Goal: Book appointment/travel/reservation

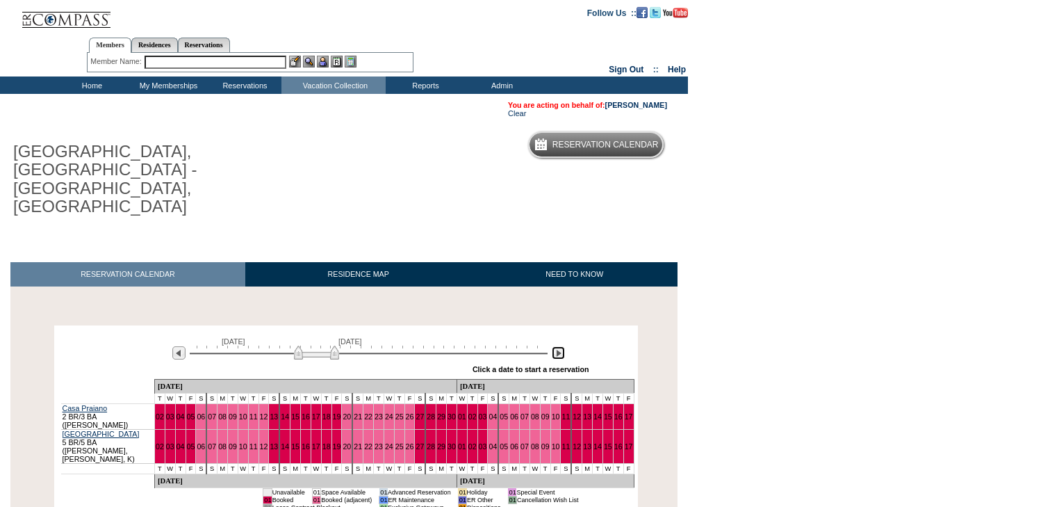
click at [564, 346] on img at bounding box center [558, 352] width 13 height 13
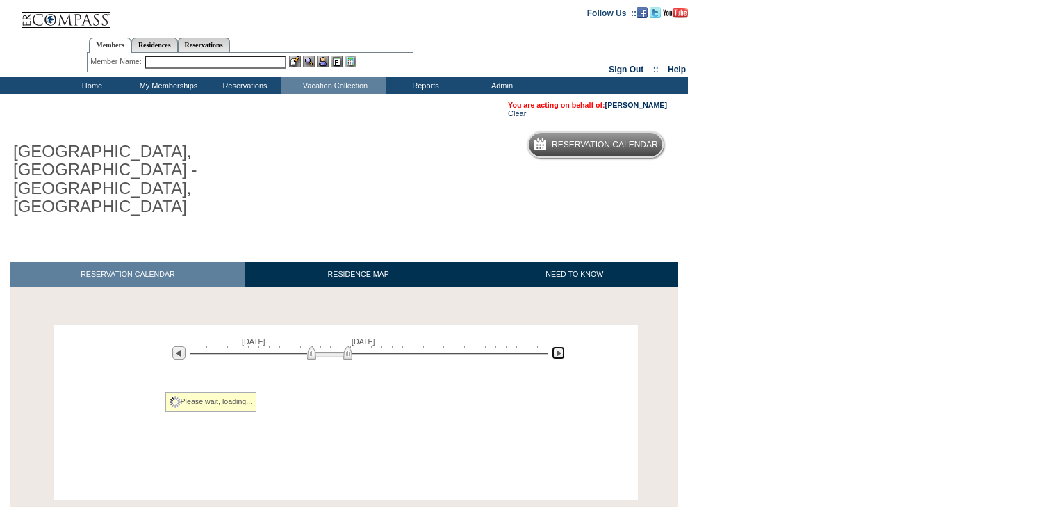
click at [564, 346] on img at bounding box center [558, 352] width 13 height 13
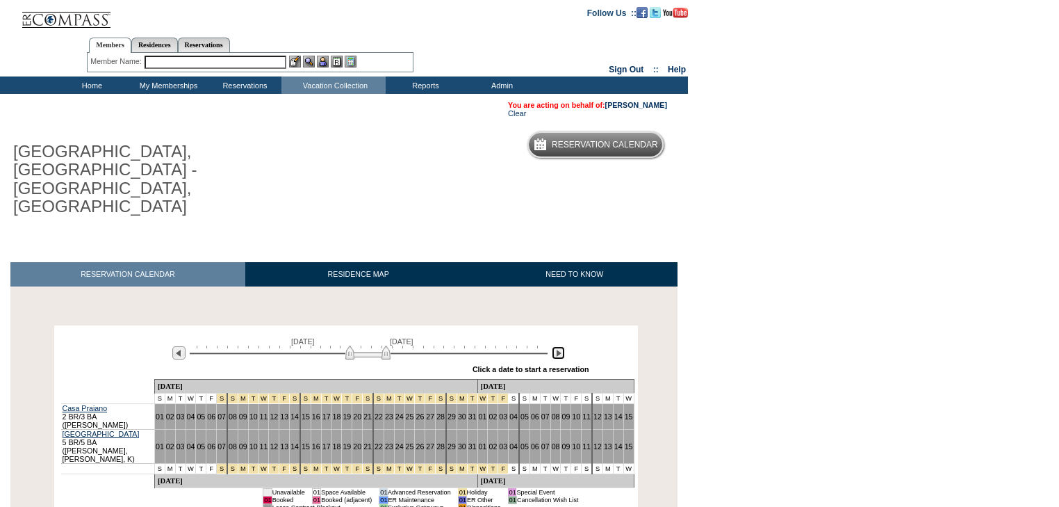
click at [564, 346] on img at bounding box center [558, 352] width 13 height 13
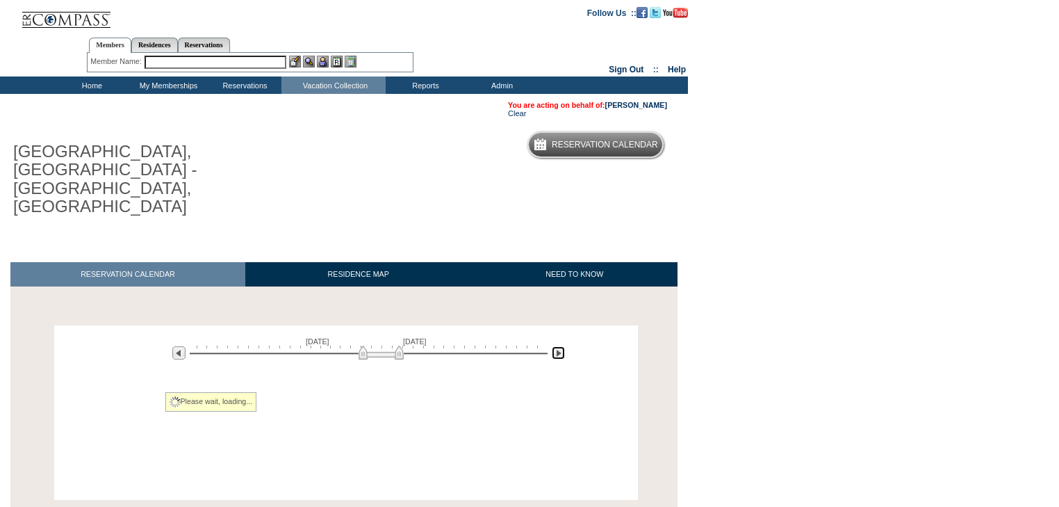
click at [564, 346] on img at bounding box center [558, 352] width 13 height 13
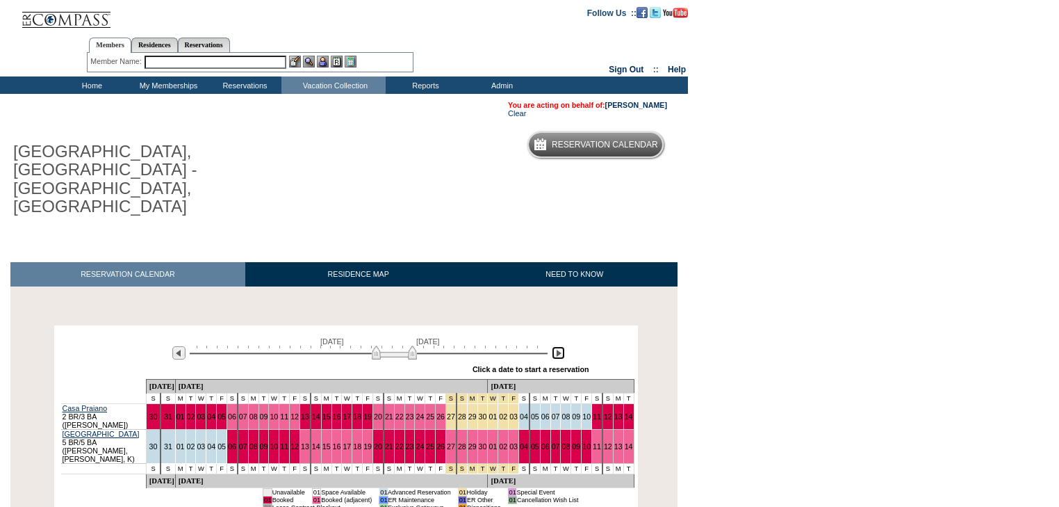
drag, startPoint x: 405, startPoint y: 318, endPoint x: 392, endPoint y: 320, distance: 13.3
click at [392, 345] on img at bounding box center [394, 352] width 45 height 14
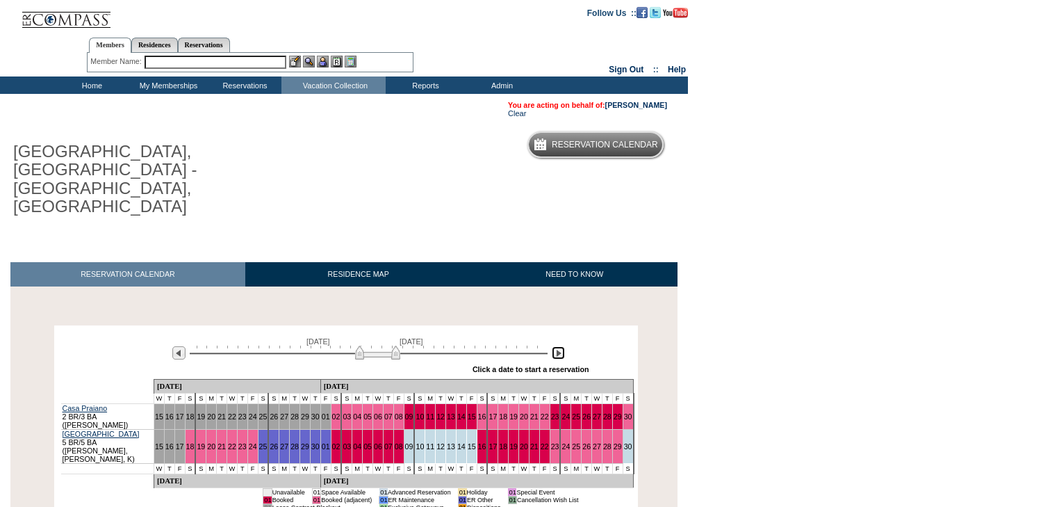
click at [391, 345] on img at bounding box center [377, 352] width 45 height 14
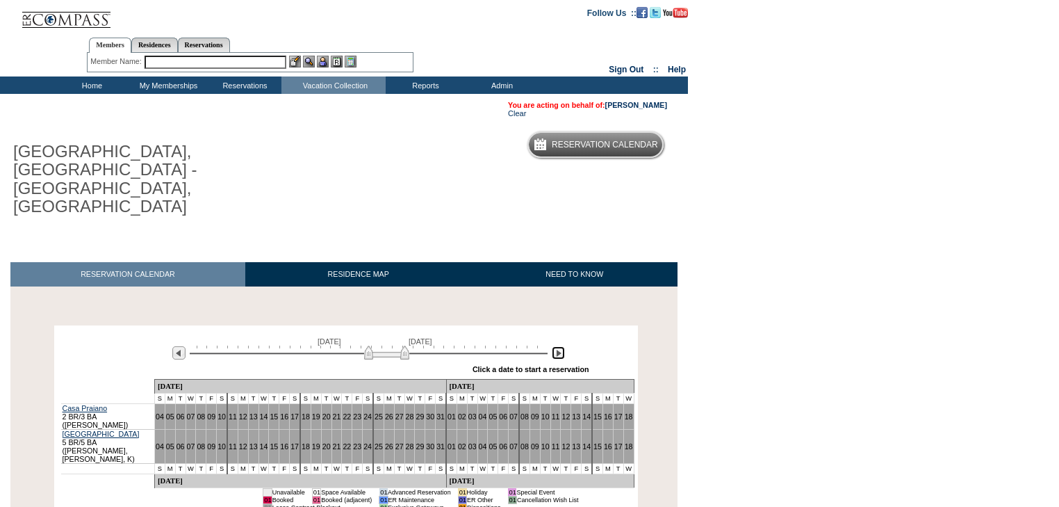
drag, startPoint x: 352, startPoint y: 318, endPoint x: 391, endPoint y: 323, distance: 39.3
click at [389, 345] on div at bounding box center [369, 351] width 358 height 13
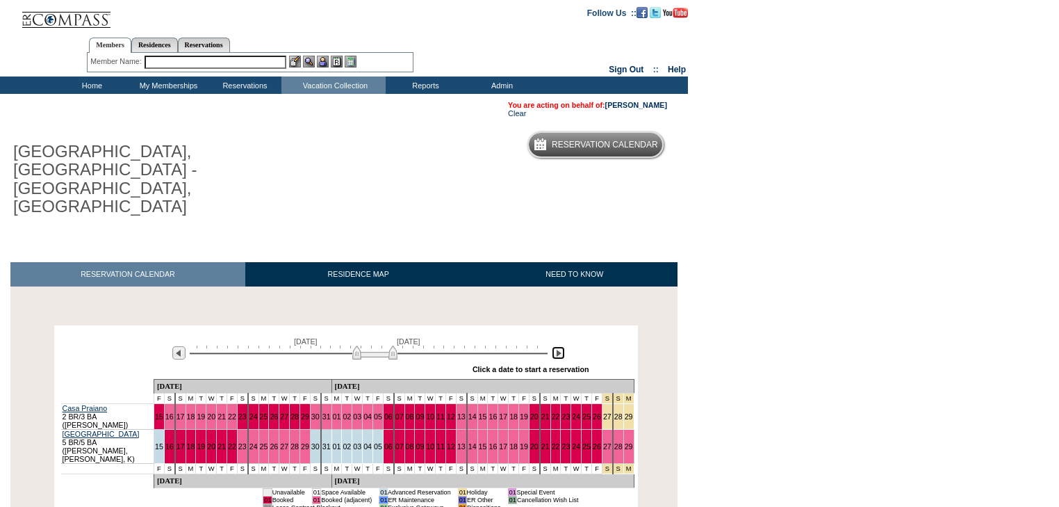
drag, startPoint x: 395, startPoint y: 318, endPoint x: 379, endPoint y: 320, distance: 16.8
click at [379, 345] on img at bounding box center [374, 352] width 45 height 14
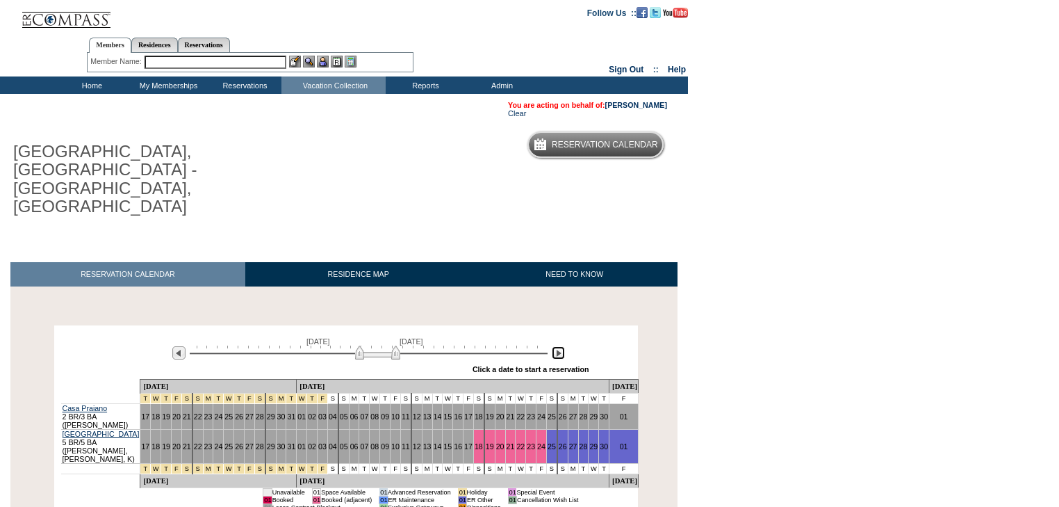
drag, startPoint x: 379, startPoint y: 320, endPoint x: 388, endPoint y: 320, distance: 9.0
click at [388, 345] on img at bounding box center [377, 352] width 45 height 14
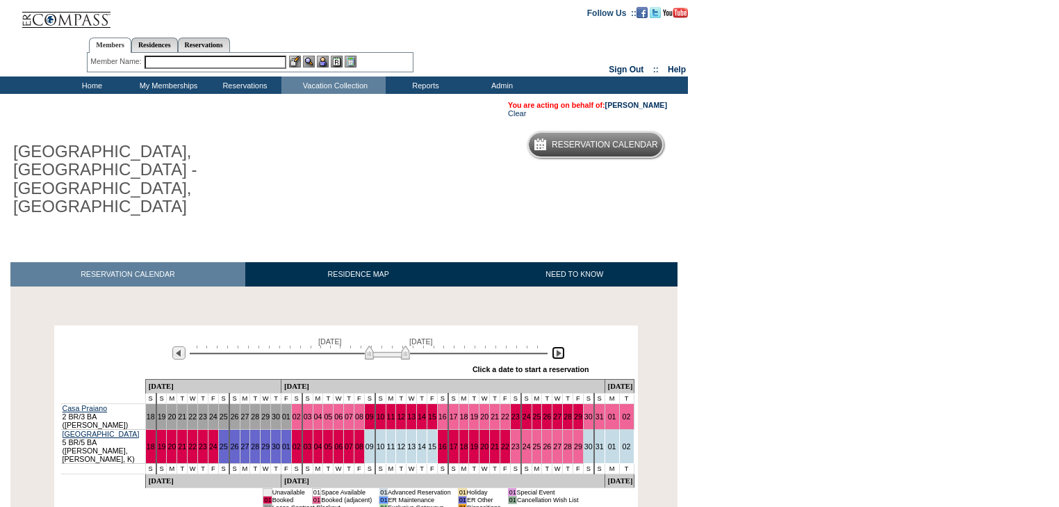
drag, startPoint x: 388, startPoint y: 320, endPoint x: 400, endPoint y: 326, distance: 13.4
click at [400, 329] on div "[DATE] [DATE] » Apply these dates to all the calendars on this page Click a dat…" at bounding box center [346, 354] width 577 height 50
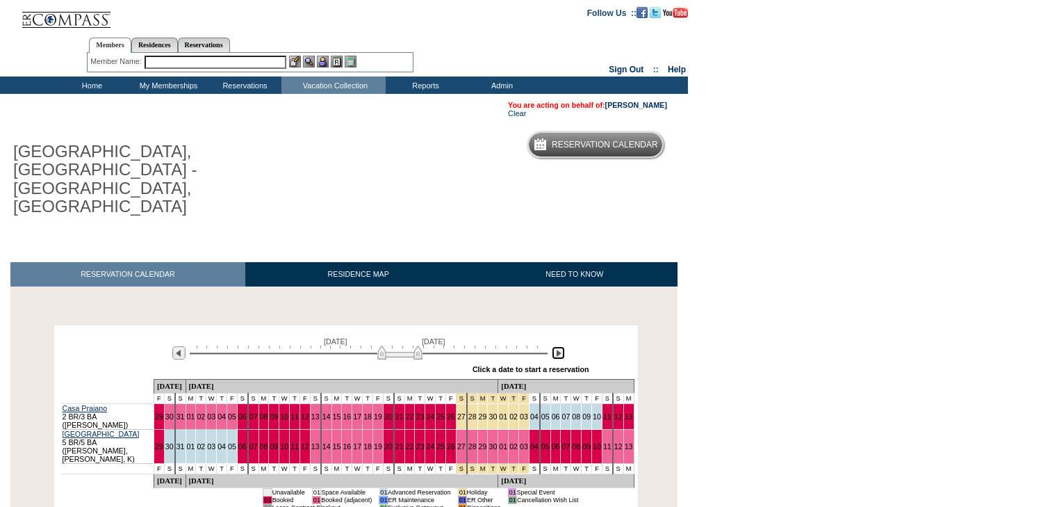
click at [405, 345] on img at bounding box center [399, 352] width 45 height 14
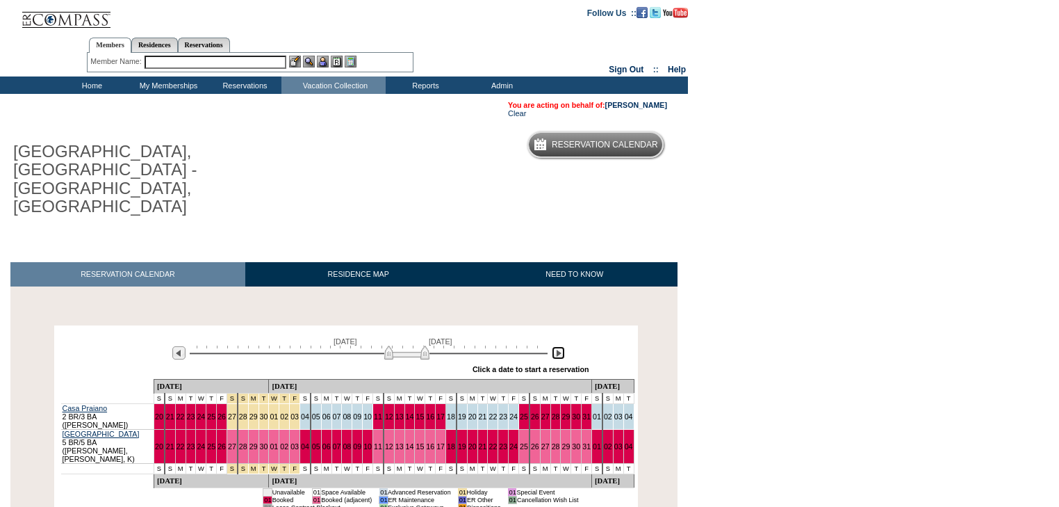
drag, startPoint x: 410, startPoint y: 317, endPoint x: 417, endPoint y: 316, distance: 7.0
click at [417, 345] on img at bounding box center [406, 352] width 45 height 14
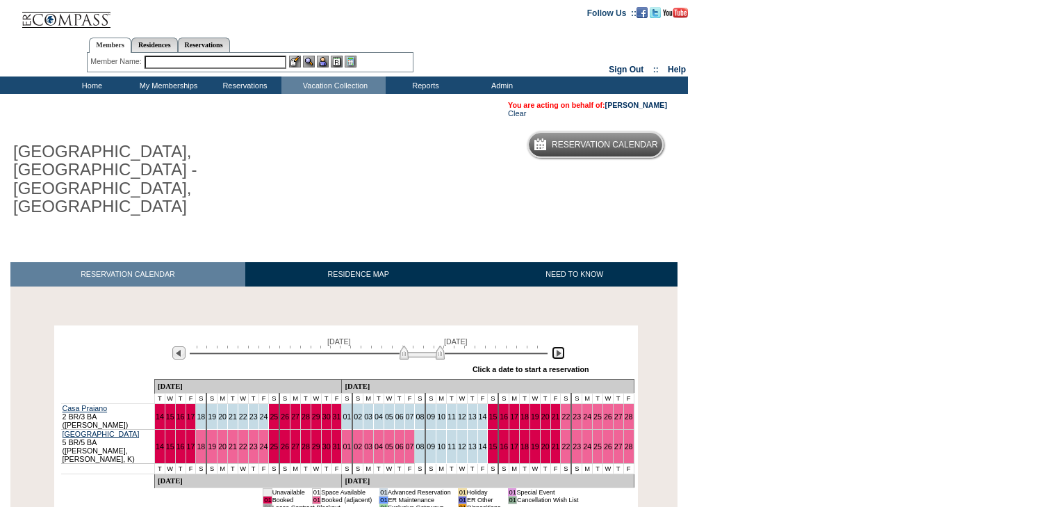
drag, startPoint x: 417, startPoint y: 316, endPoint x: 432, endPoint y: 320, distance: 15.7
click at [432, 345] on img at bounding box center [422, 352] width 45 height 14
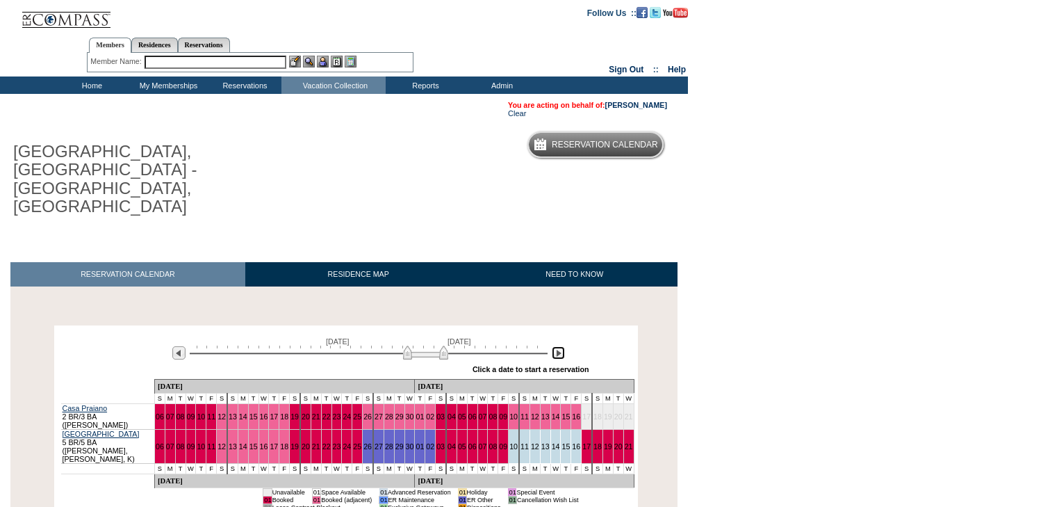
click at [436, 345] on img at bounding box center [425, 352] width 45 height 14
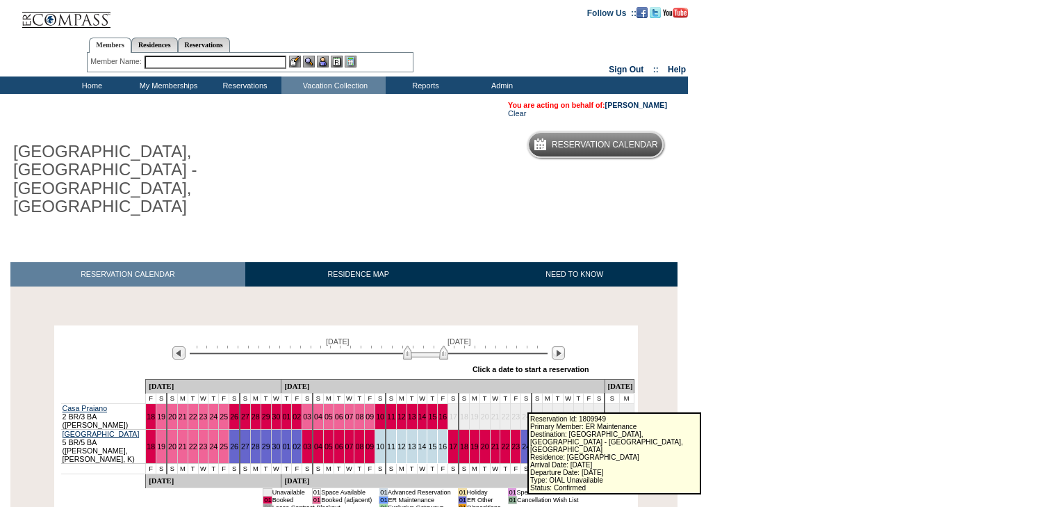
click at [564, 442] on link "28" at bounding box center [568, 446] width 8 height 8
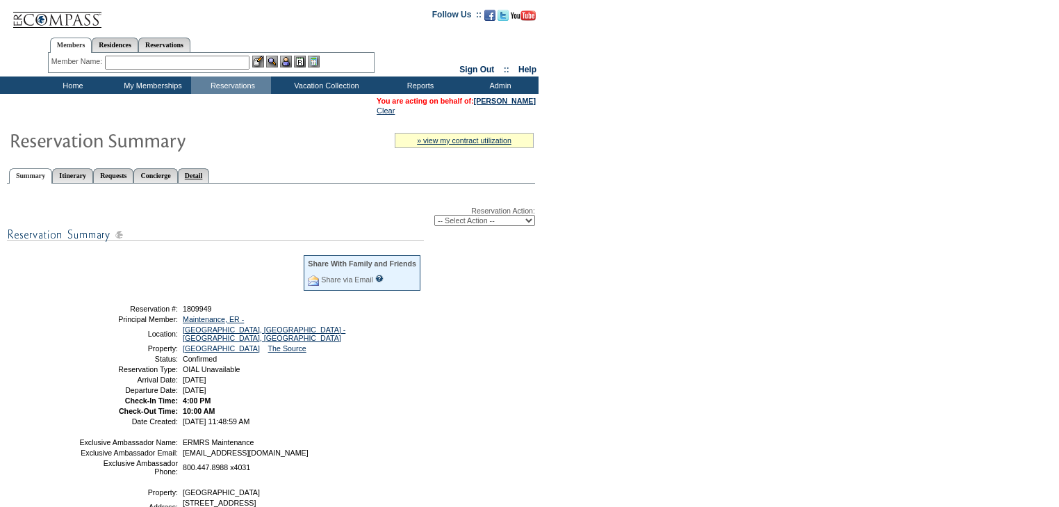
click at [210, 172] on link "Detail" at bounding box center [194, 175] width 32 height 15
